Goal: Information Seeking & Learning: Learn about a topic

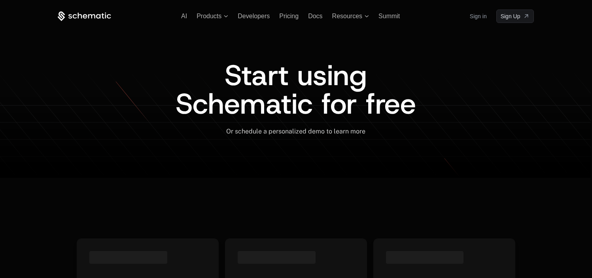
click at [471, 18] on link "Sign in" at bounding box center [478, 16] width 17 height 13
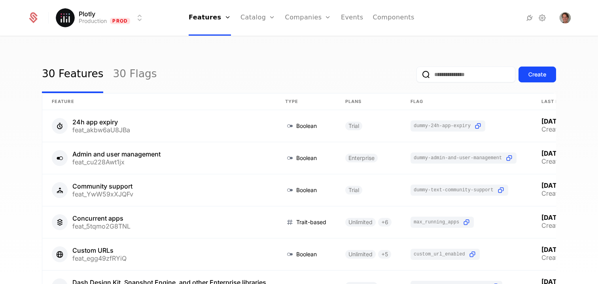
click at [172, 62] on div "30 Features 30 Flags Create" at bounding box center [299, 74] width 515 height 37
click at [247, 40] on div "Plans Add Ons Credits Configuration" at bounding box center [271, 57] width 60 height 63
click at [258, 42] on link "Plans" at bounding box center [270, 39] width 41 height 6
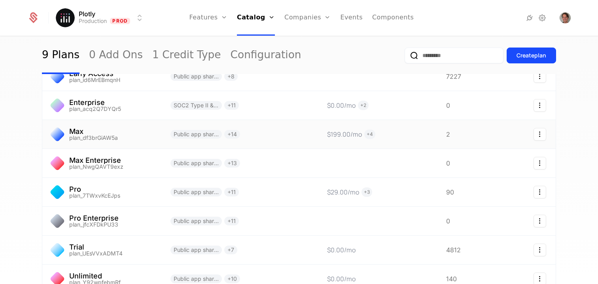
scroll to position [78, 0]
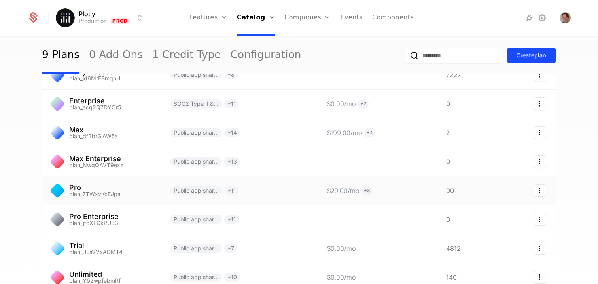
click at [97, 201] on link at bounding box center [101, 190] width 119 height 28
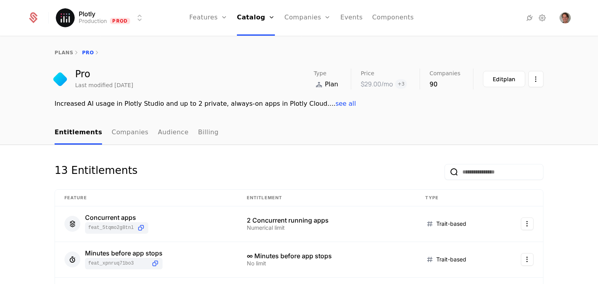
click at [198, 131] on link "Billing" at bounding box center [208, 132] width 21 height 23
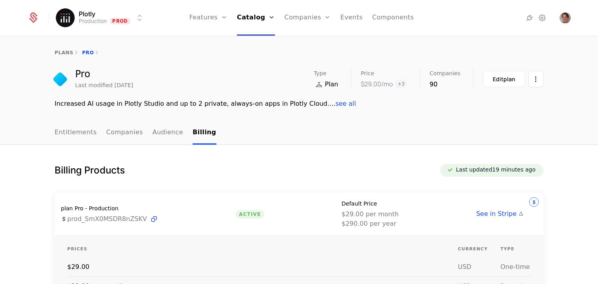
click at [262, 41] on link "Plans" at bounding box center [267, 39] width 41 height 6
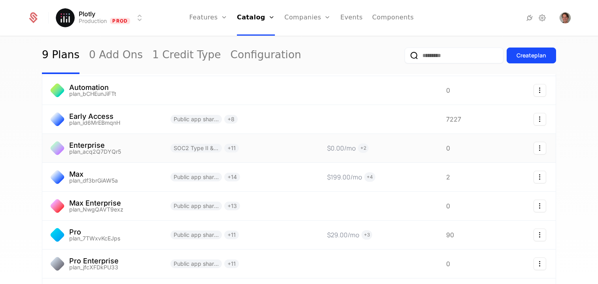
scroll to position [97, 0]
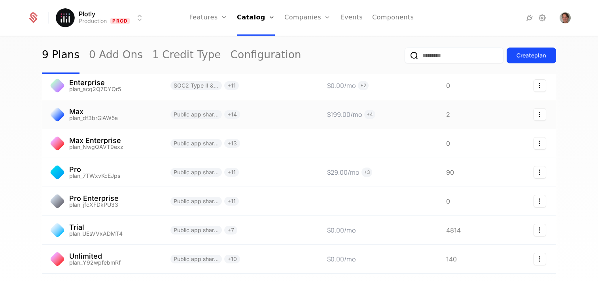
click at [81, 114] on link at bounding box center [101, 114] width 119 height 28
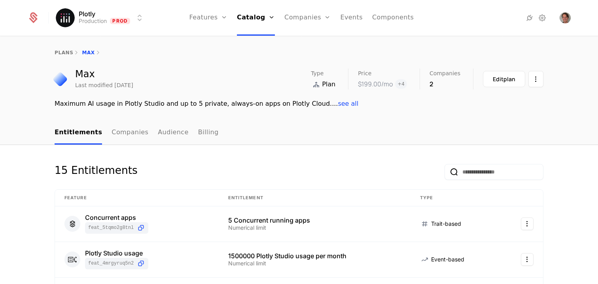
click at [182, 135] on ul "Entitlements Companies Audience Billing" at bounding box center [137, 132] width 164 height 23
click at [198, 135] on link "Billing" at bounding box center [208, 132] width 21 height 23
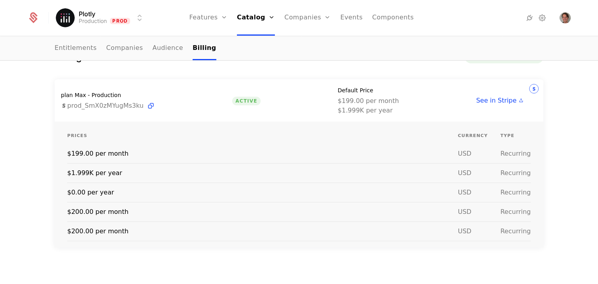
scroll to position [114, 0]
